Goal: Task Accomplishment & Management: Manage account settings

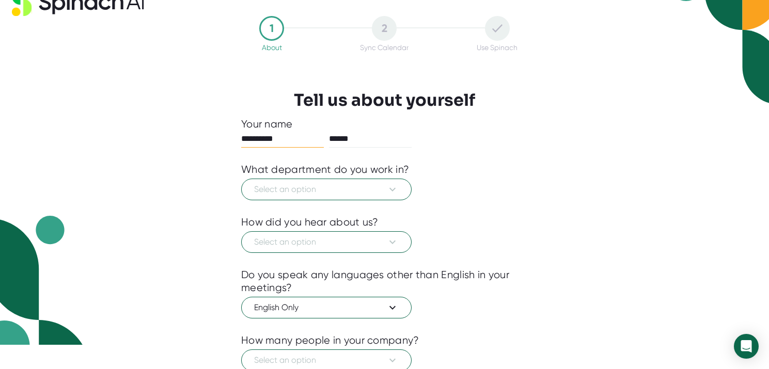
scroll to position [29, 0]
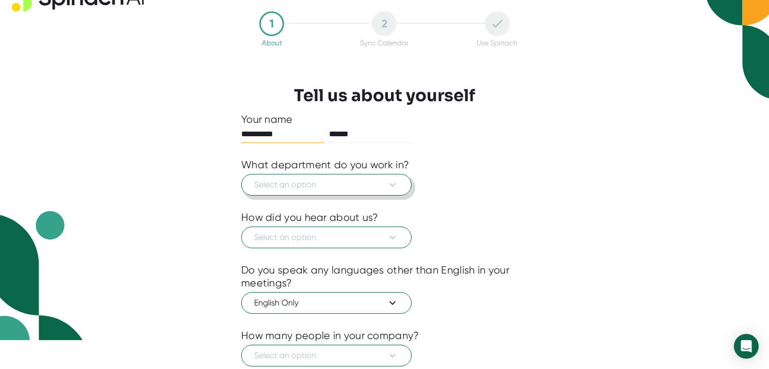
click at [325, 181] on span "Select an option" at bounding box center [326, 185] width 145 height 12
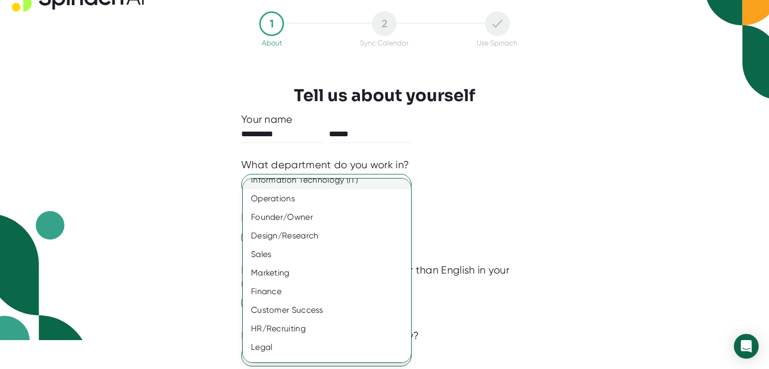
scroll to position [62, 0]
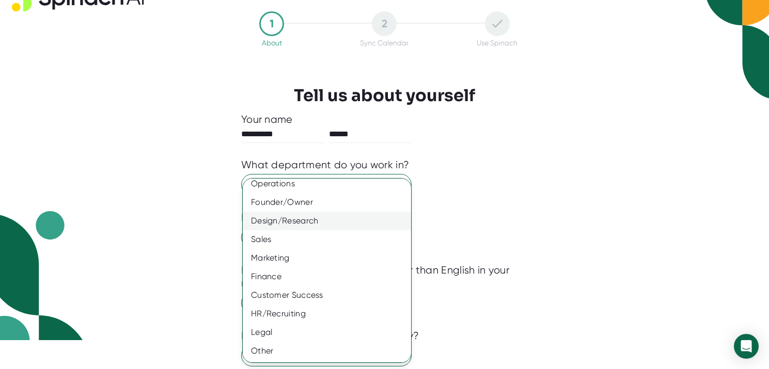
click at [303, 224] on div "Design/Research" at bounding box center [327, 221] width 168 height 19
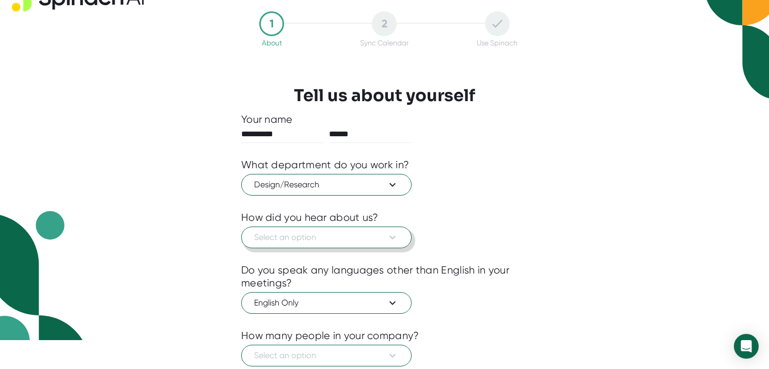
click at [306, 238] on span "Select an option" at bounding box center [326, 237] width 145 height 12
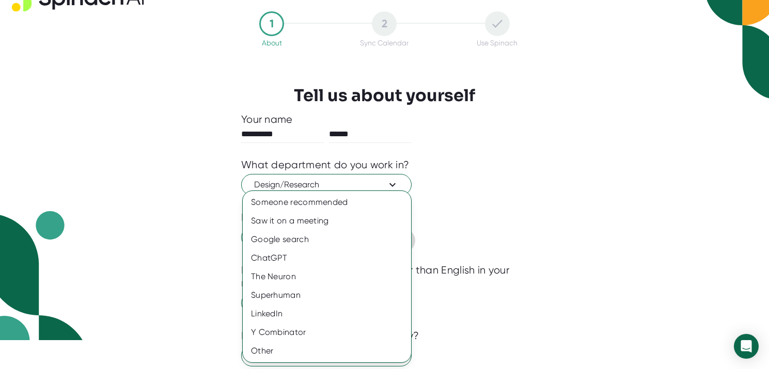
click at [306, 238] on div "Google search" at bounding box center [327, 239] width 168 height 19
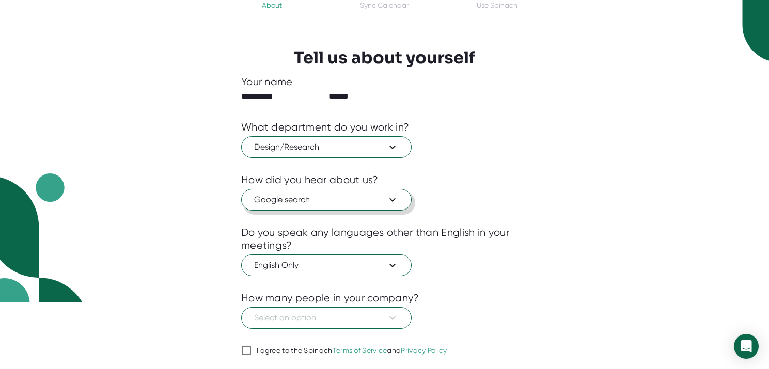
scroll to position [99, 0]
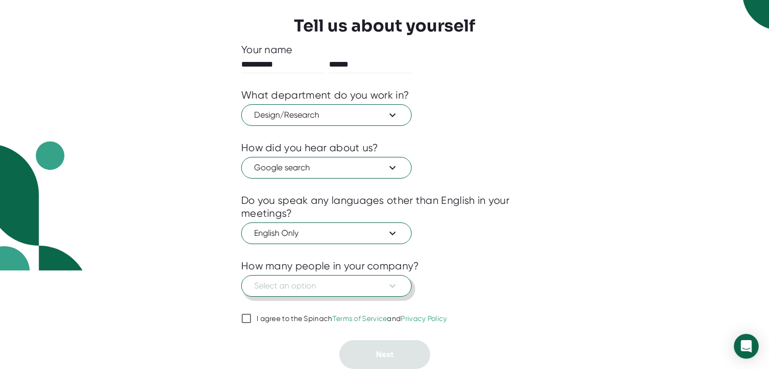
click at [289, 279] on button "Select an option" at bounding box center [326, 286] width 170 height 22
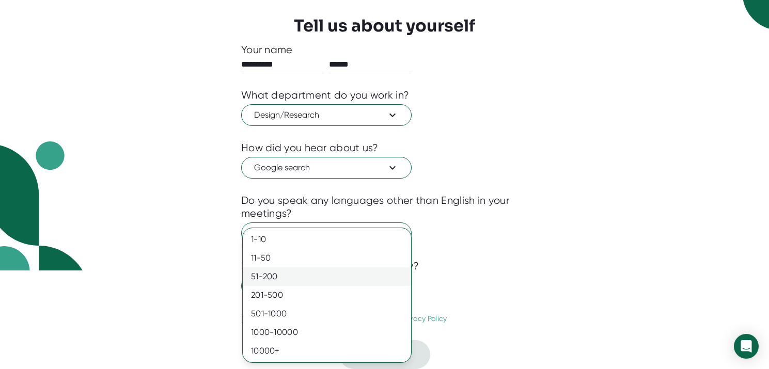
click at [285, 279] on div "51-200" at bounding box center [327, 277] width 168 height 19
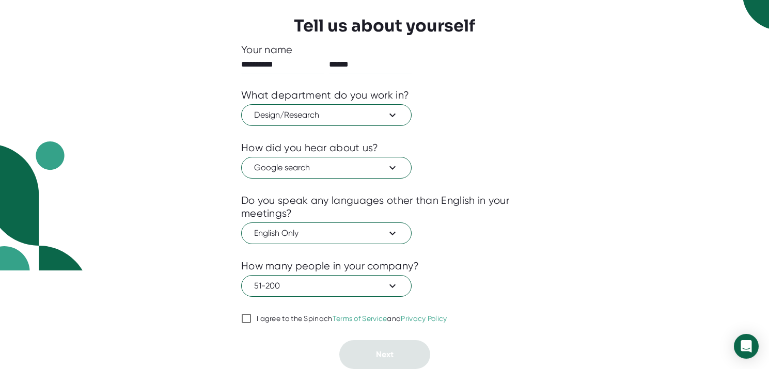
click at [253, 317] on span "I agree to the Spinach Terms of Service and Privacy Policy" at bounding box center [350, 319] width 196 height 9
click at [252, 317] on input "I agree to the Spinach Terms of Service and Privacy Policy" at bounding box center [246, 318] width 10 height 12
checkbox input "true"
click at [369, 349] on button "Next" at bounding box center [384, 354] width 91 height 29
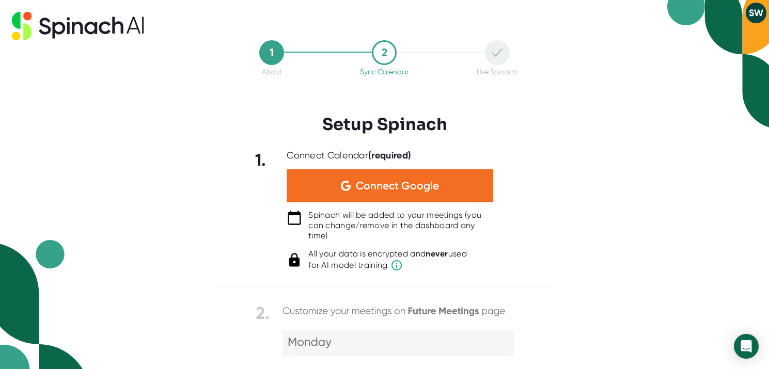
scroll to position [0, 0]
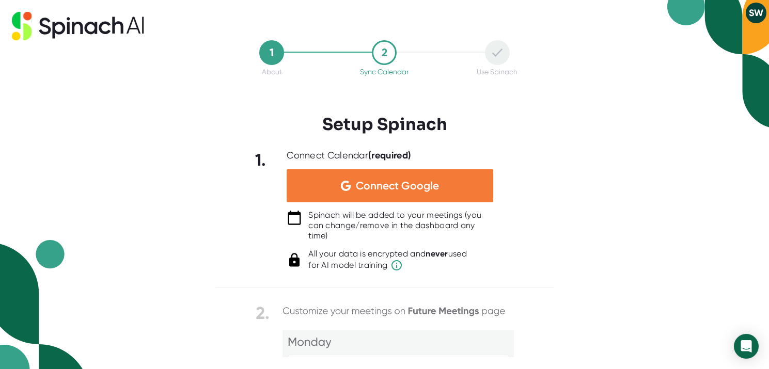
click at [376, 181] on span "Connect Google" at bounding box center [397, 186] width 83 height 10
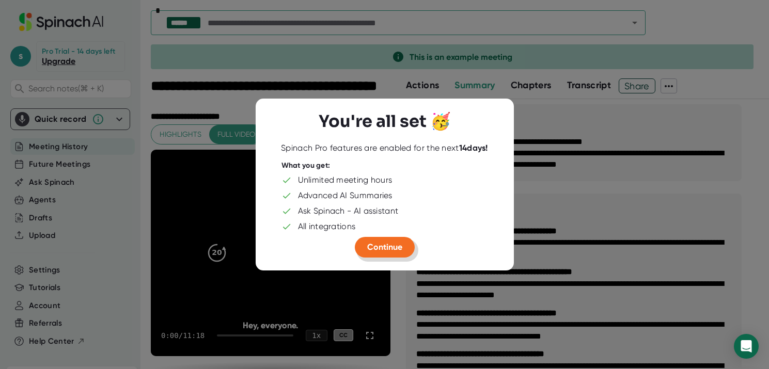
click at [387, 244] on span "Continue" at bounding box center [384, 247] width 35 height 10
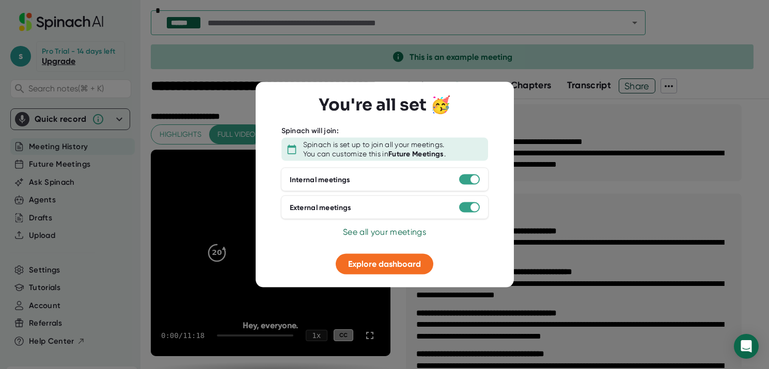
click at [620, 192] on div at bounding box center [384, 184] width 769 height 369
click at [405, 229] on span "See all your meetings" at bounding box center [384, 232] width 83 height 10
